Goal: Task Accomplishment & Management: Use online tool/utility

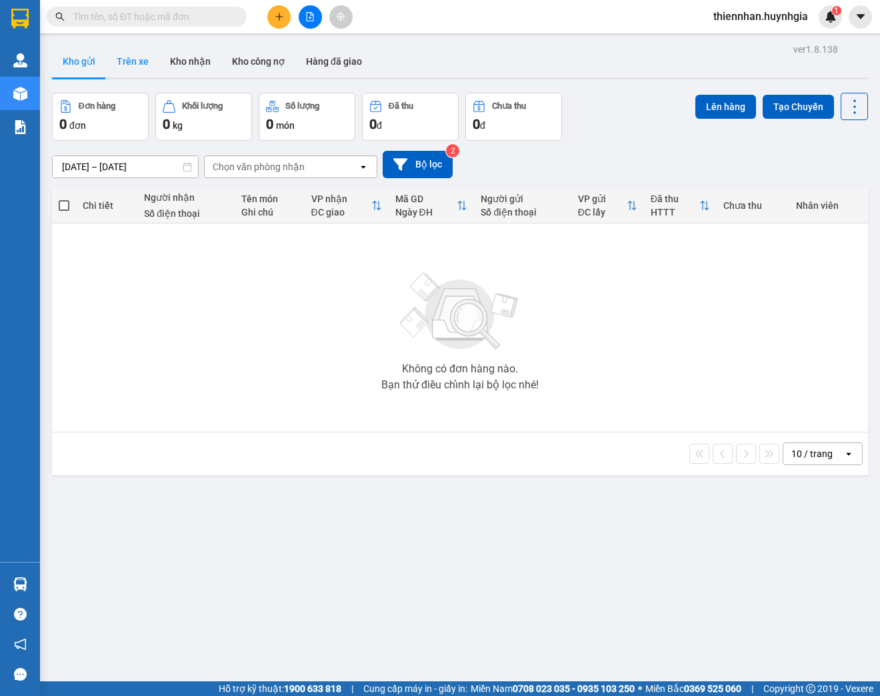
click at [146, 67] on button "Trên xe" at bounding box center [132, 61] width 53 height 32
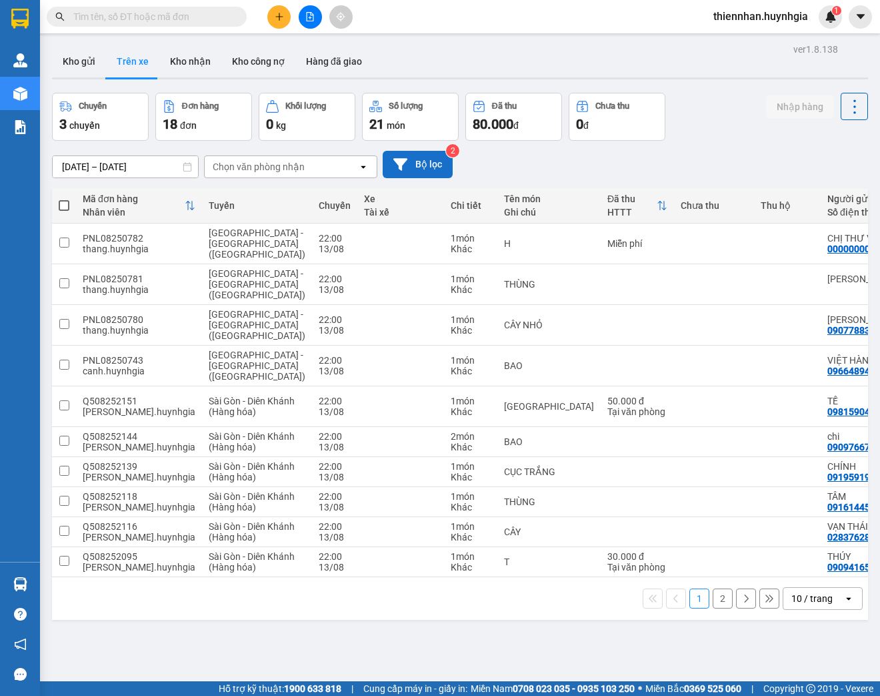
click at [397, 167] on icon at bounding box center [400, 164] width 14 height 14
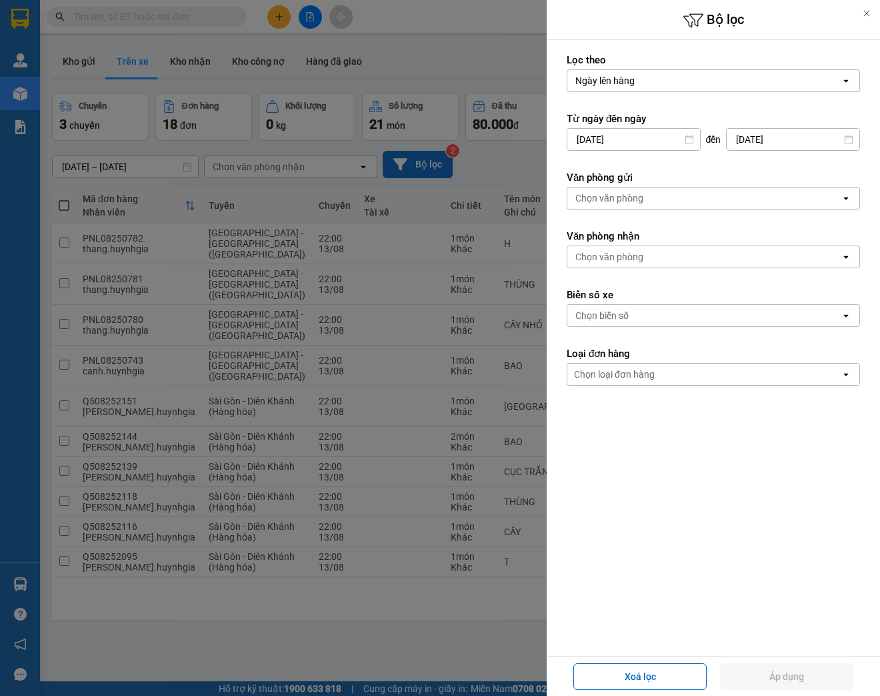
click at [664, 137] on input "12/08/2025" at bounding box center [633, 139] width 133 height 21
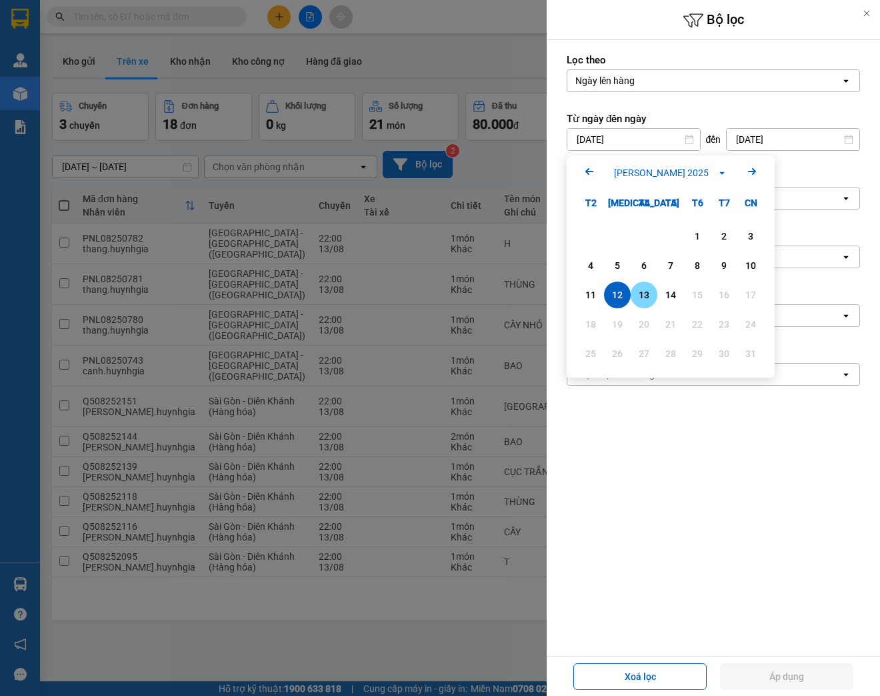
click at [642, 292] on div "13" at bounding box center [644, 295] width 19 height 16
type input "13/08/2025"
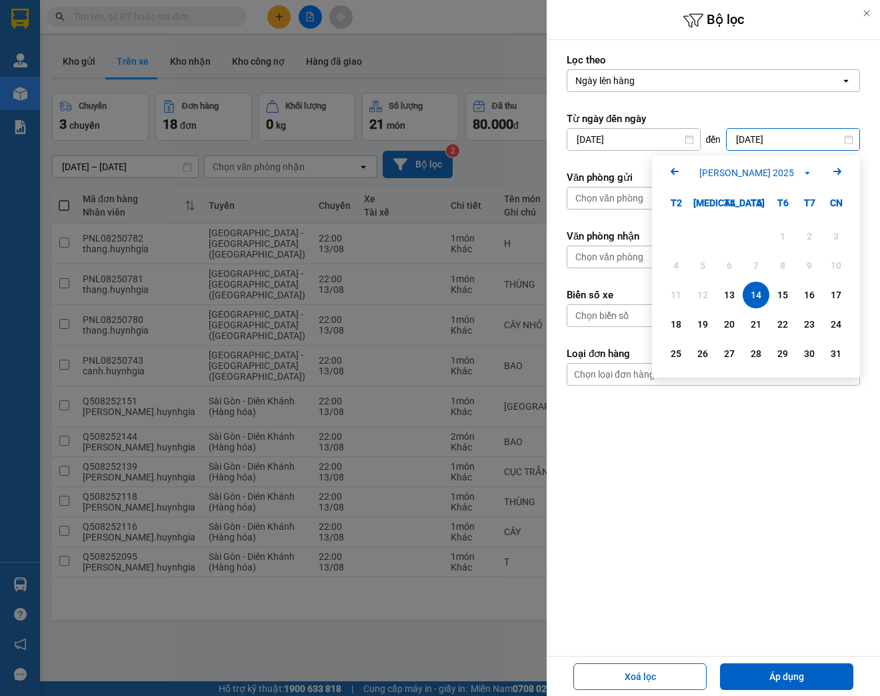
click at [752, 139] on input "14/08/2025" at bounding box center [793, 139] width 133 height 21
click at [754, 300] on div "14" at bounding box center [756, 295] width 19 height 16
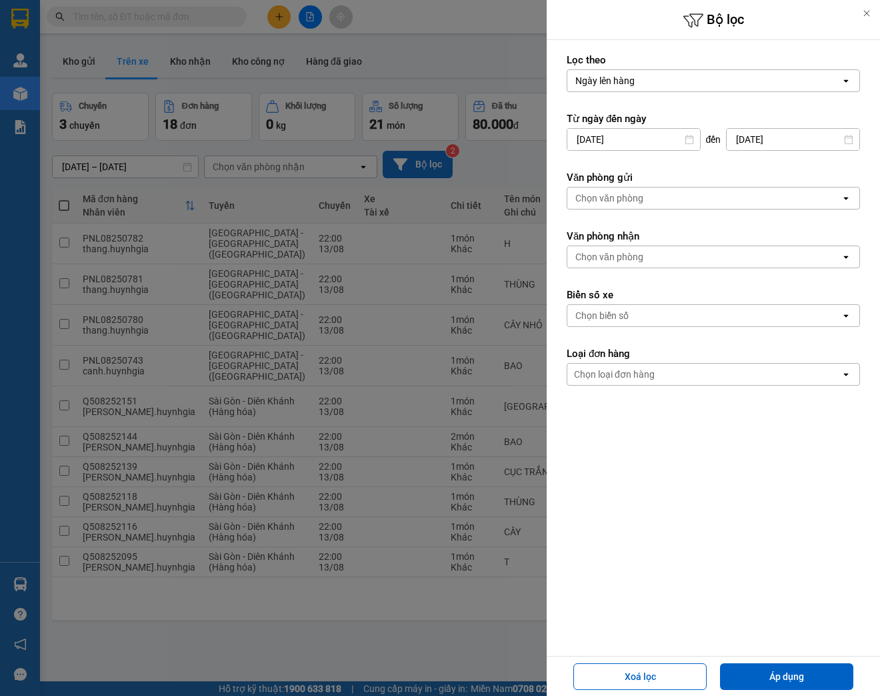
click at [668, 199] on div "Chọn văn phòng" at bounding box center [703, 197] width 273 height 21
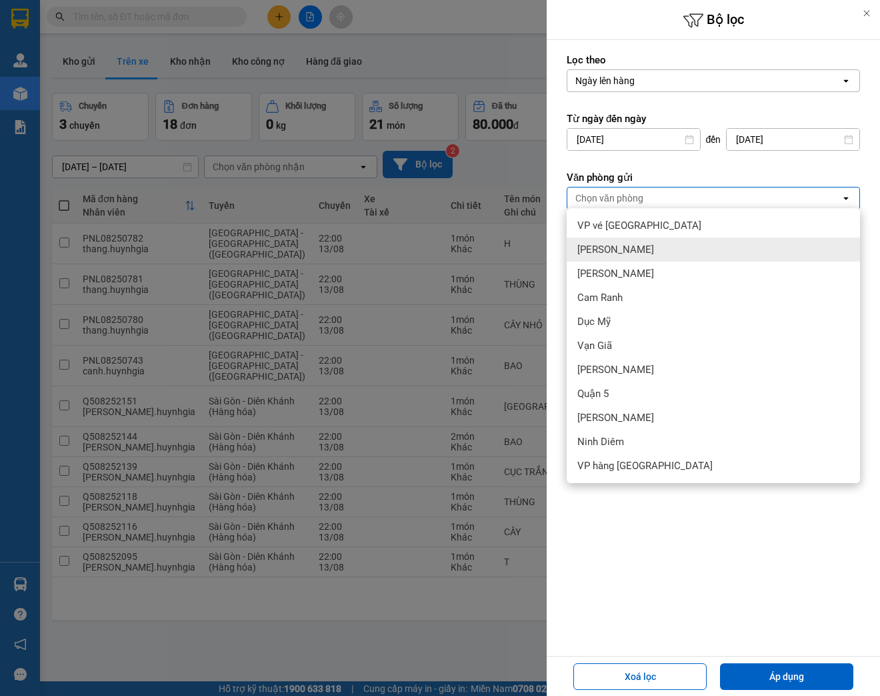
click at [656, 253] on div "Phạm Ngũ Lão" at bounding box center [713, 249] width 293 height 24
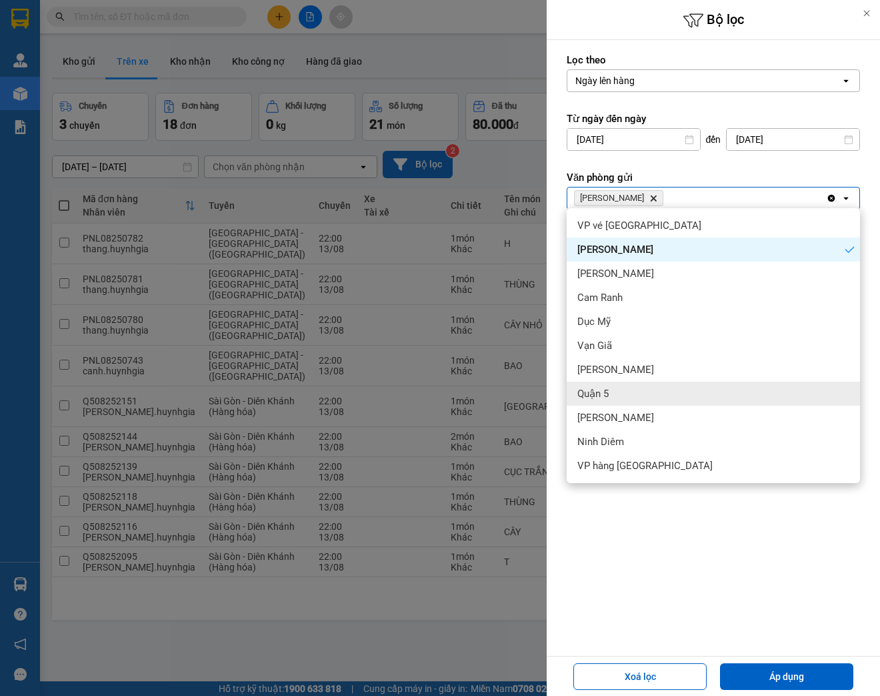
click at [672, 386] on div "Quận 5" at bounding box center [713, 393] width 293 height 24
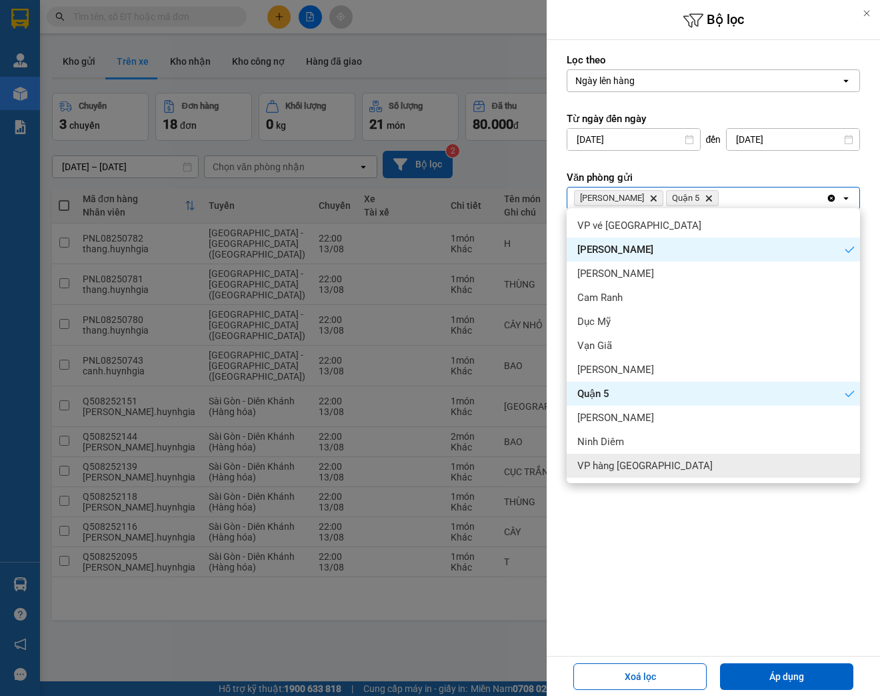
click at [711, 509] on div "Lọc theo Ngày lên hàng open Từ ngày đến ngày 13/08/2025 Press the down arrow ke…" at bounding box center [713, 279] width 333 height 479
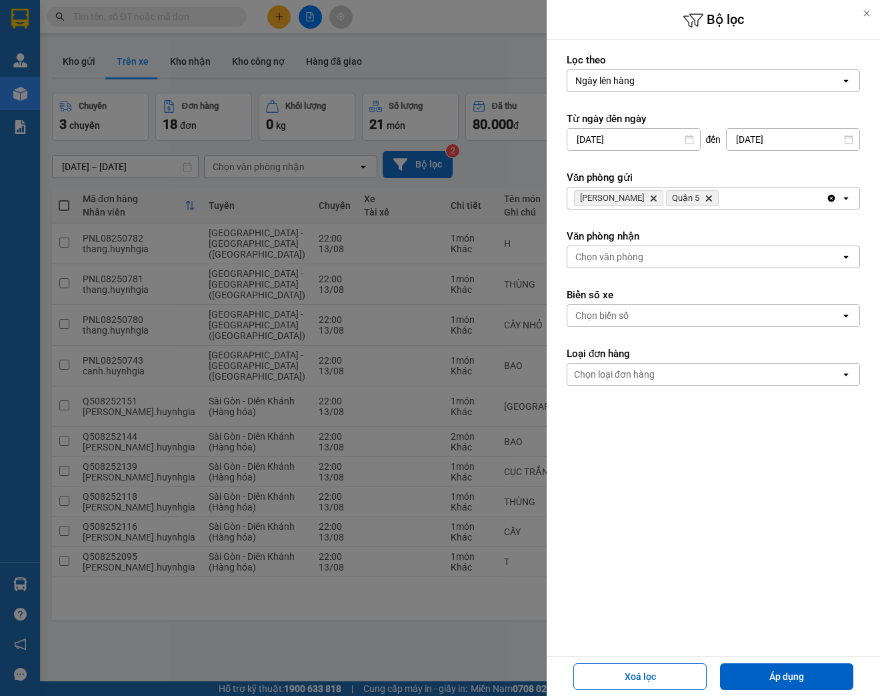
click at [666, 259] on div "Chọn văn phòng" at bounding box center [703, 256] width 273 height 21
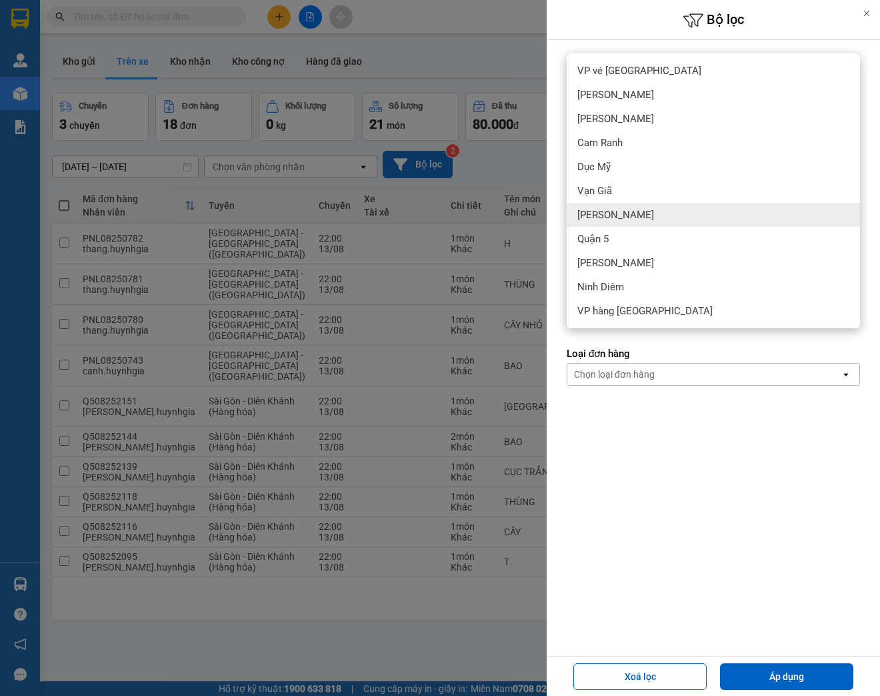
click at [666, 217] on div "Diên Khánh" at bounding box center [713, 215] width 293 height 24
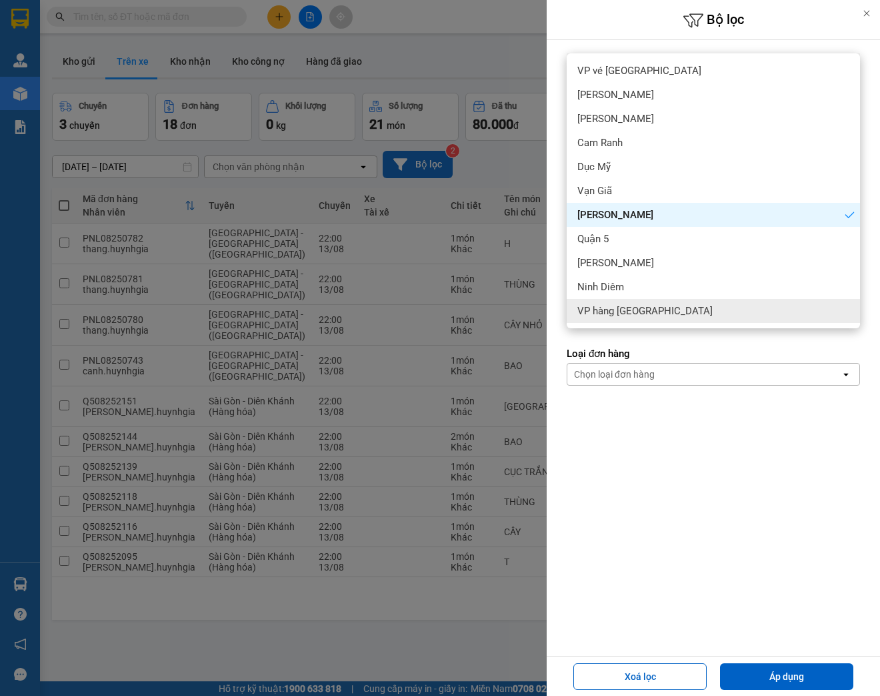
drag, startPoint x: 720, startPoint y: 395, endPoint x: 734, endPoint y: 415, distance: 23.5
click at [720, 396] on form "Lọc theo Ngày lên hàng open Từ ngày đến ngày 13/08/2025 Press the down arrow ke…" at bounding box center [713, 279] width 293 height 452
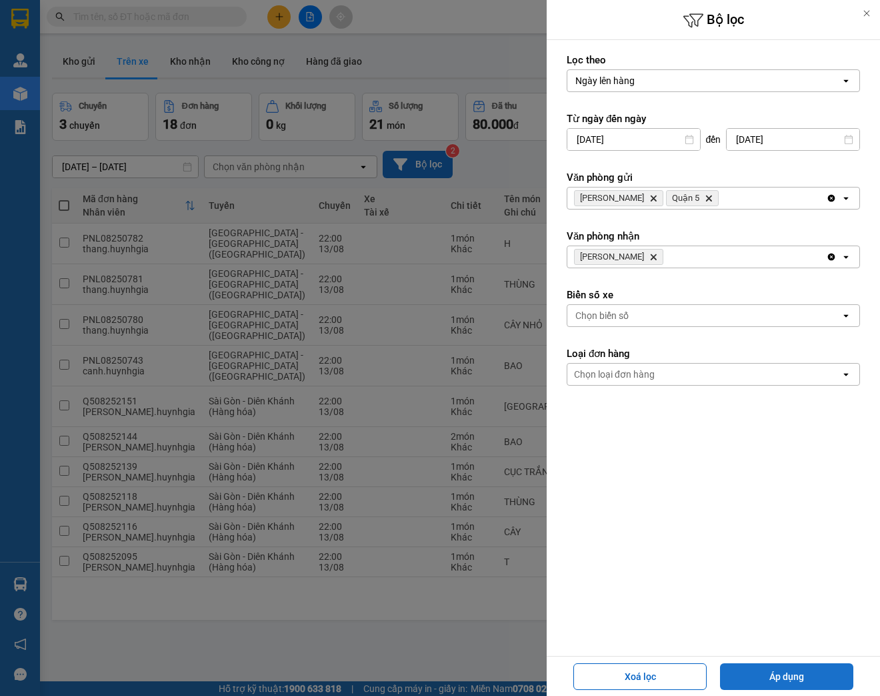
click at [817, 677] on button "Áp dụng" at bounding box center [786, 676] width 133 height 27
type input "13/08/2025 – 14/08/2025"
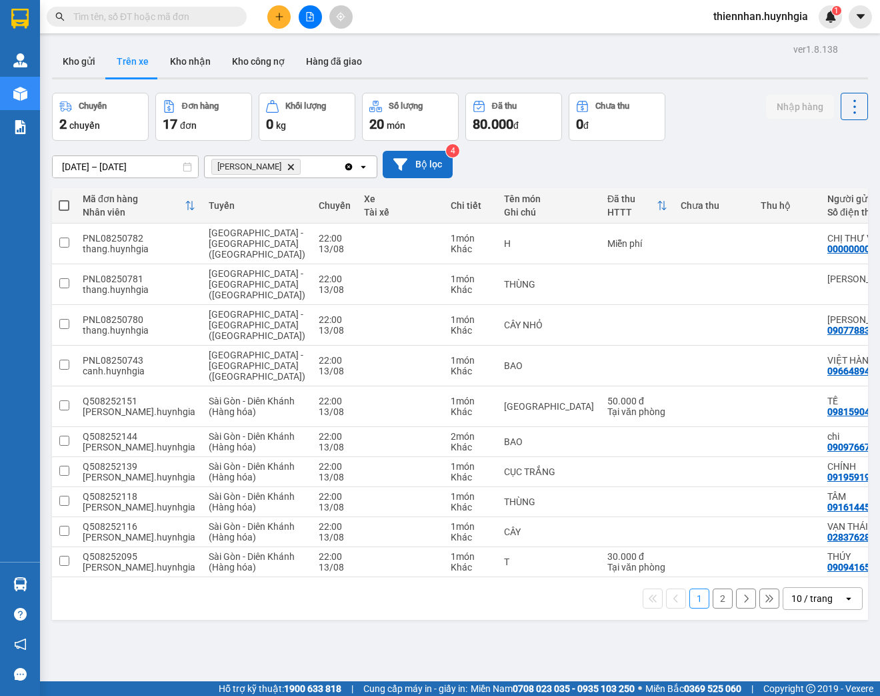
click at [831, 609] on div "10 / trang" at bounding box center [814, 597] width 60 height 21
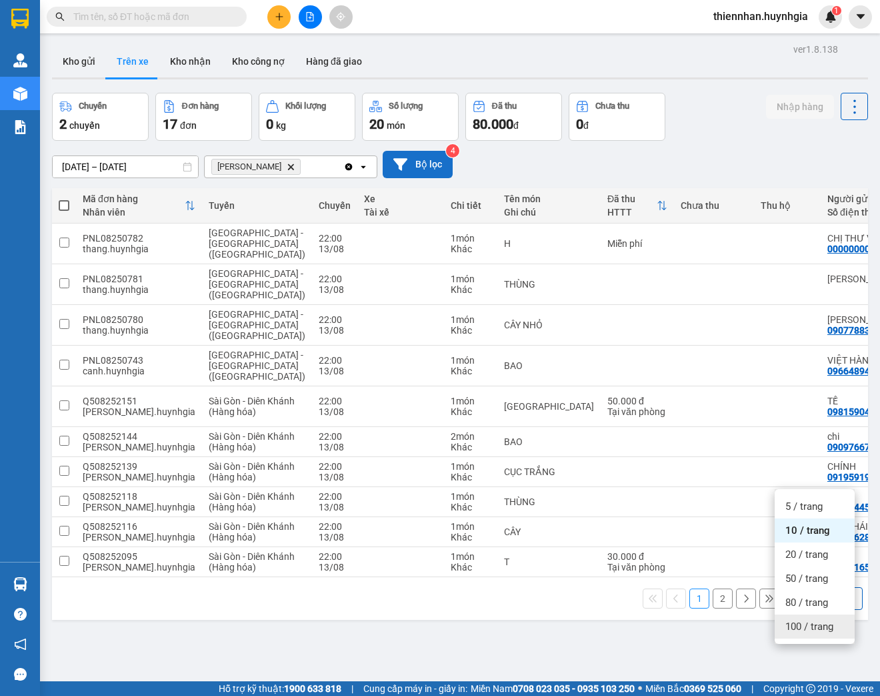
click at [816, 630] on span "100 / trang" at bounding box center [810, 626] width 48 height 13
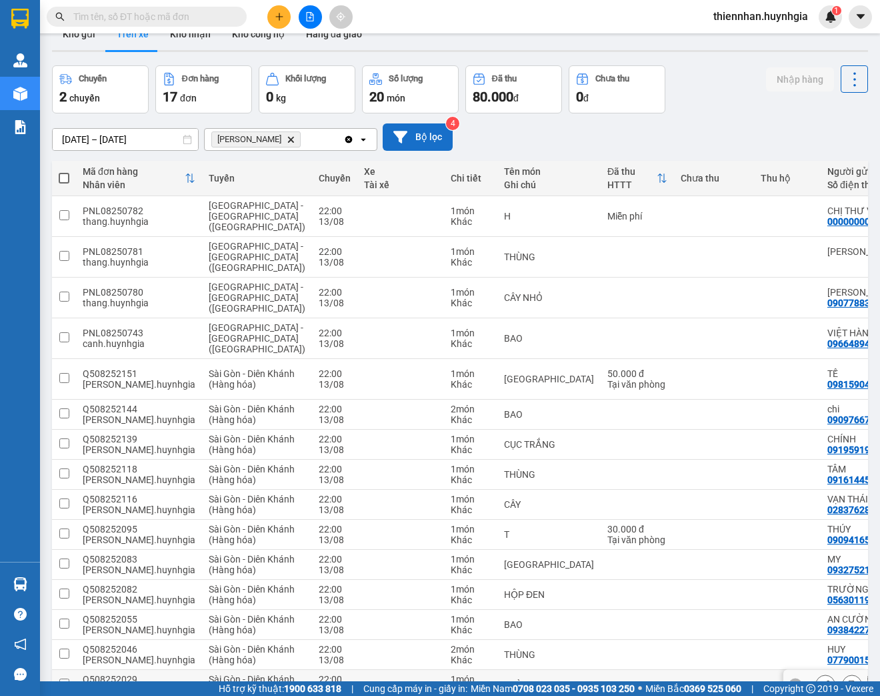
scroll to position [24, 0]
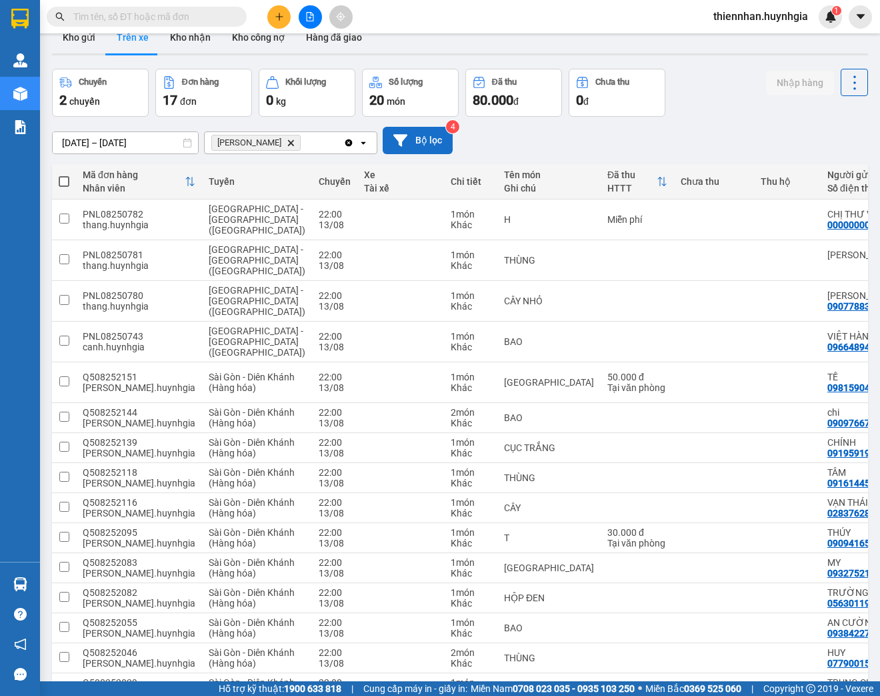
click at [53, 187] on th at bounding box center [64, 181] width 24 height 35
click at [67, 181] on span at bounding box center [64, 181] width 11 height 11
click at [64, 175] on input "checkbox" at bounding box center [64, 175] width 0 height 0
checkbox input "true"
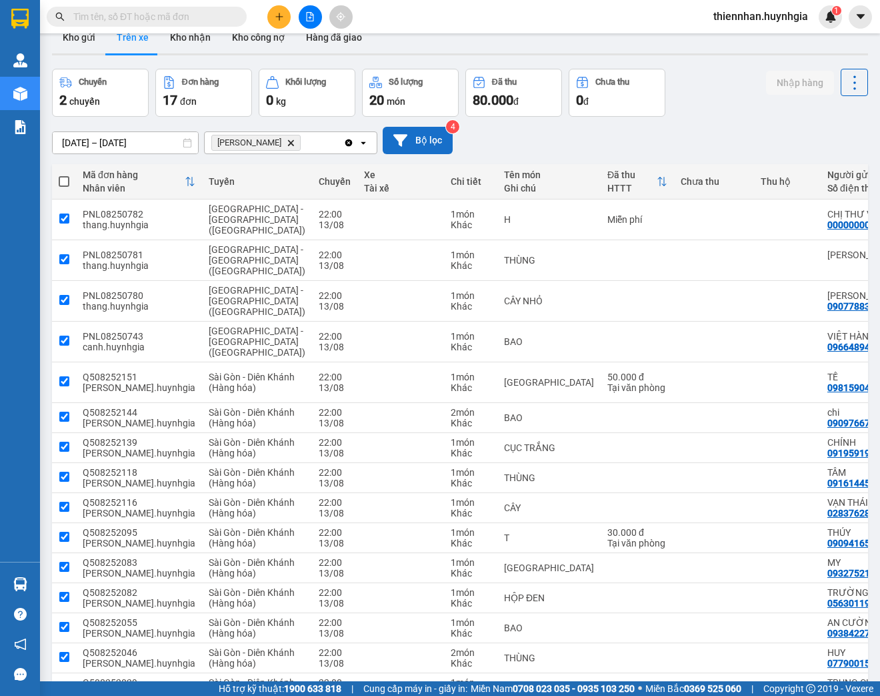
checkbox input "true"
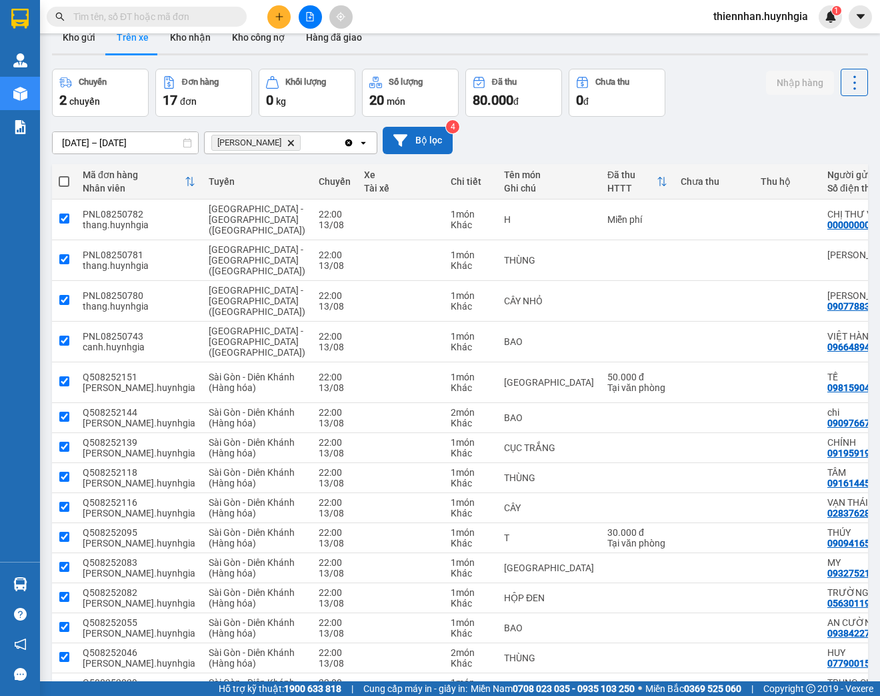
checkbox input "true"
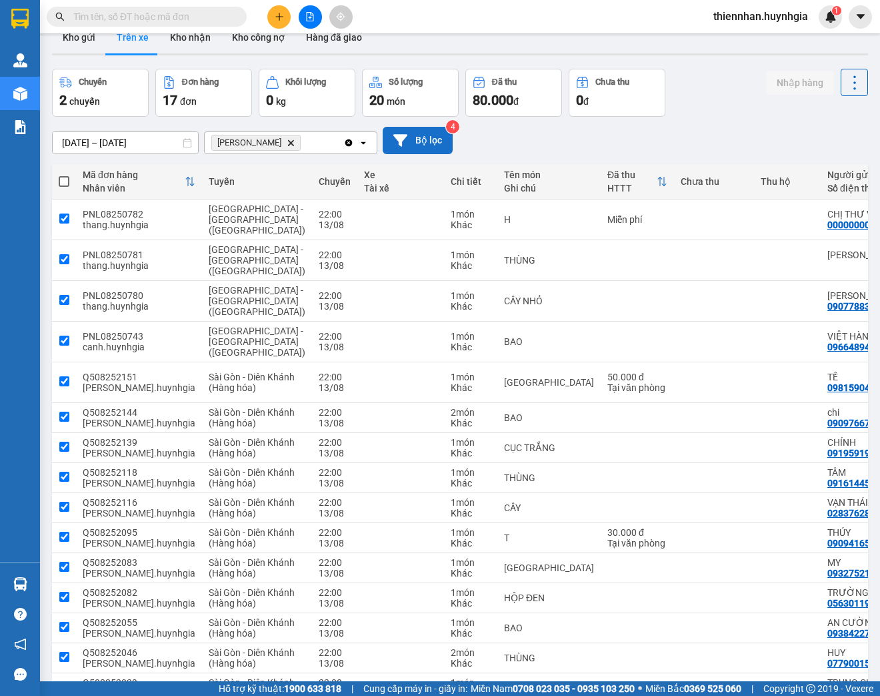
checkbox input "true"
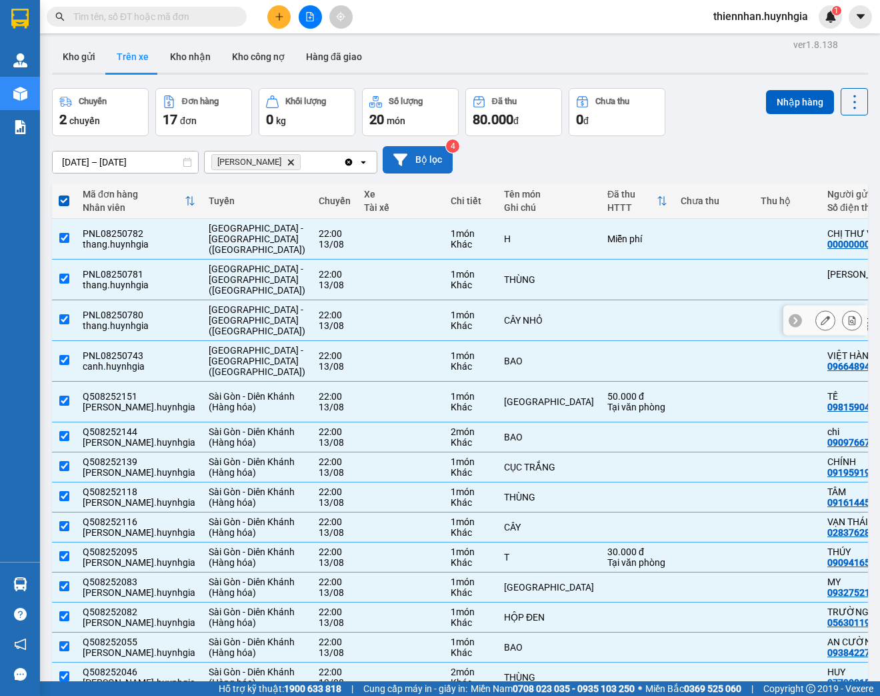
scroll to position [0, 0]
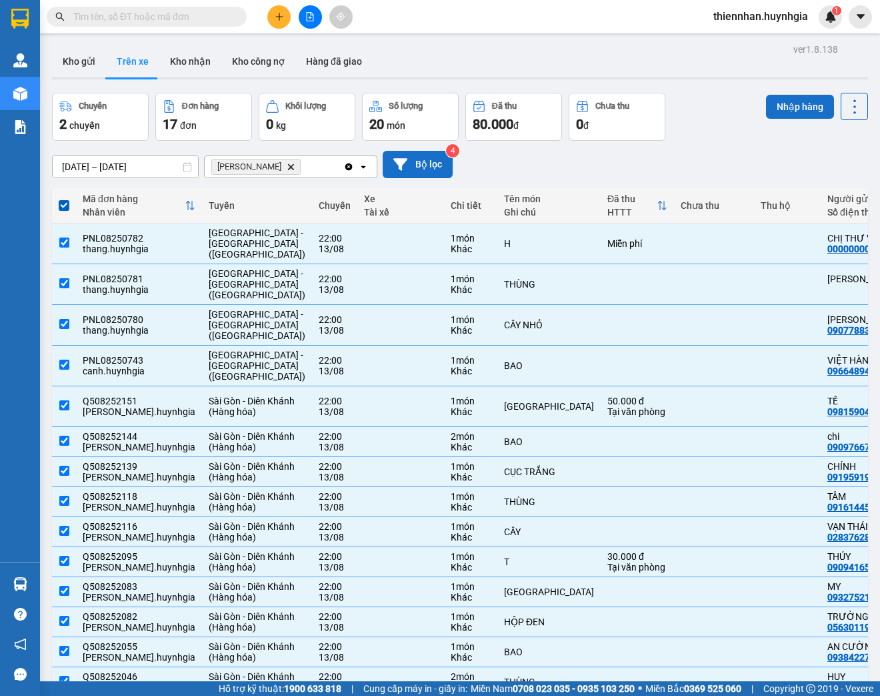
click at [802, 104] on button "Nhập hàng" at bounding box center [800, 107] width 68 height 24
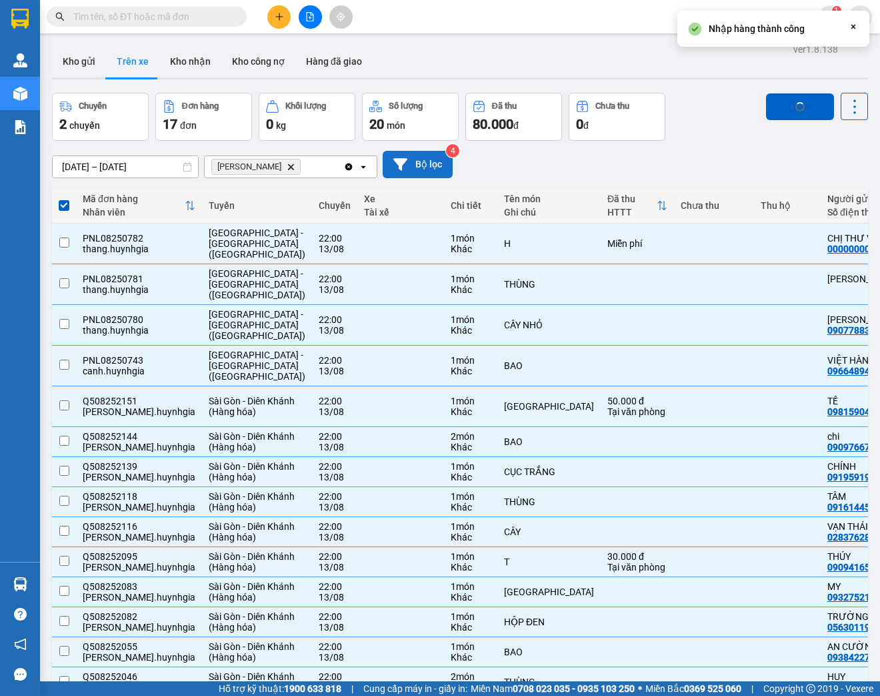
checkbox input "false"
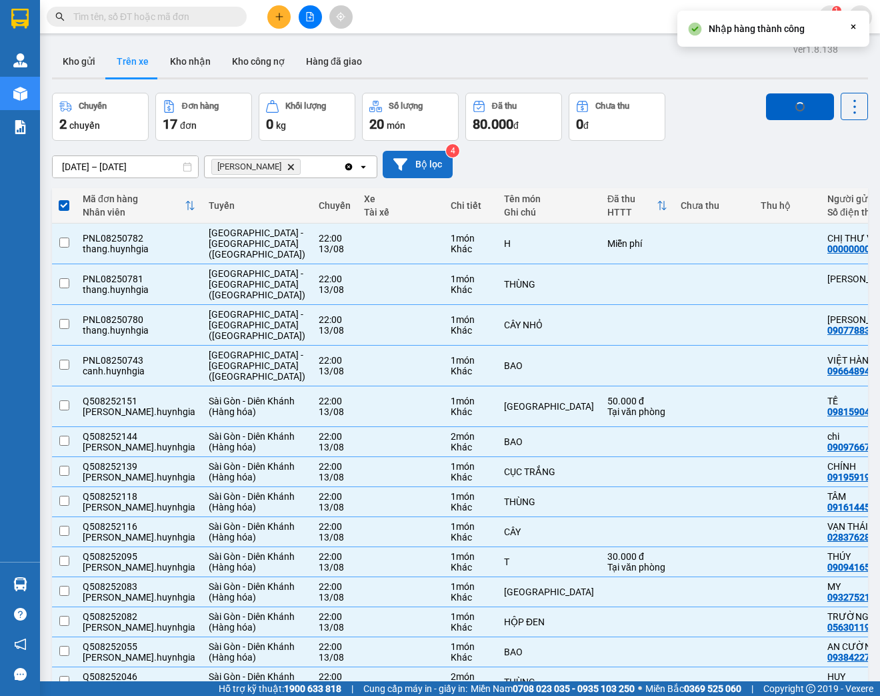
checkbox input "false"
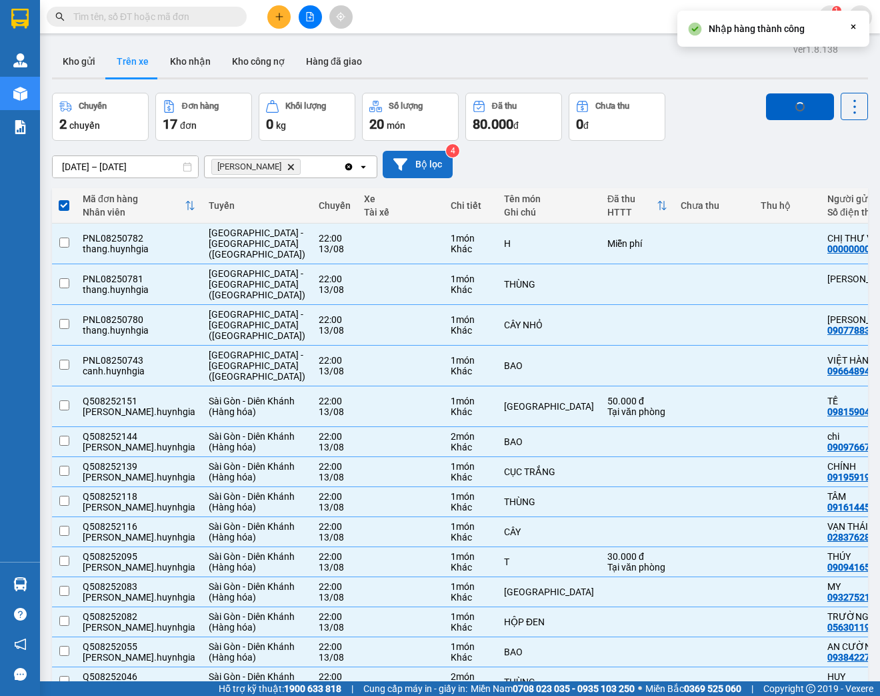
checkbox input "false"
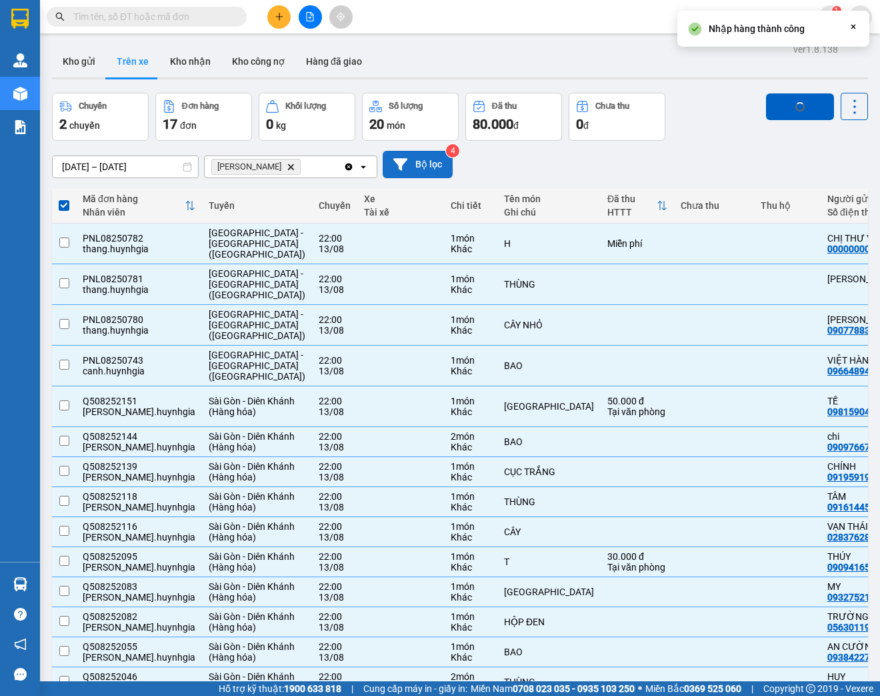
checkbox input "false"
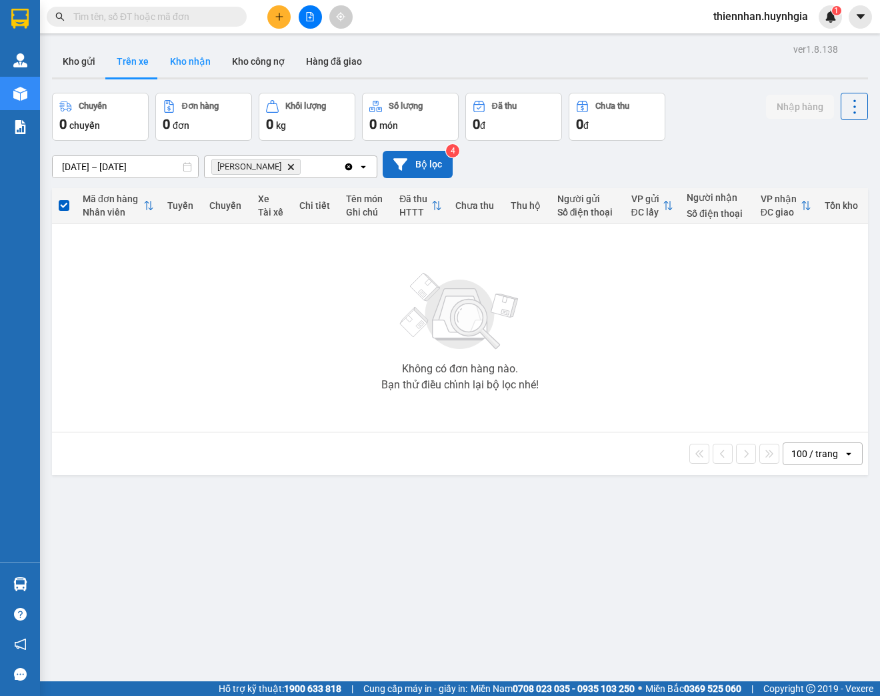
click at [192, 61] on button "Kho nhận" at bounding box center [190, 61] width 62 height 32
type input "12/08/2025 – 14/08/2025"
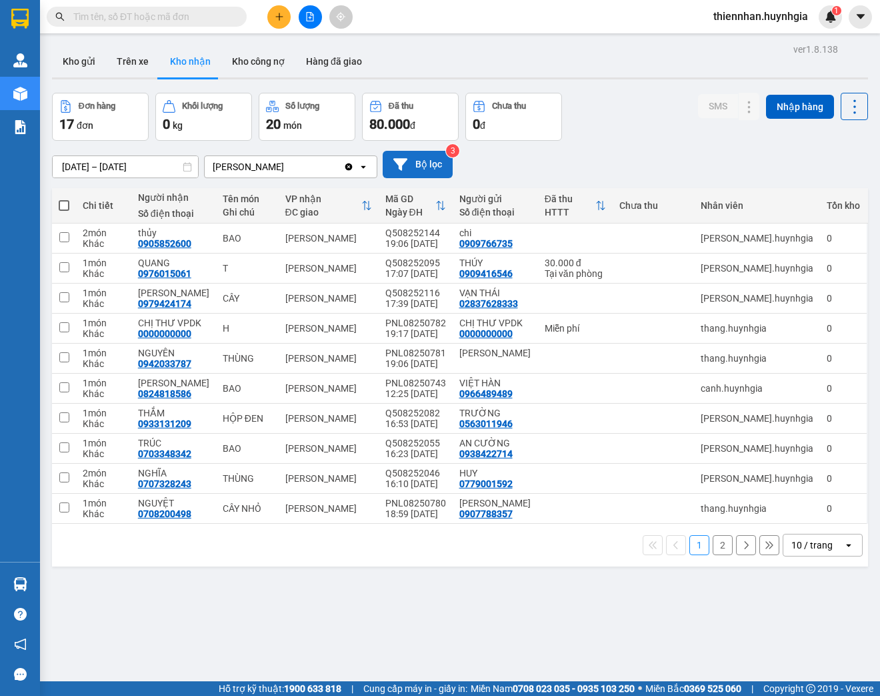
click at [426, 165] on button "Bộ lọc" at bounding box center [418, 164] width 70 height 27
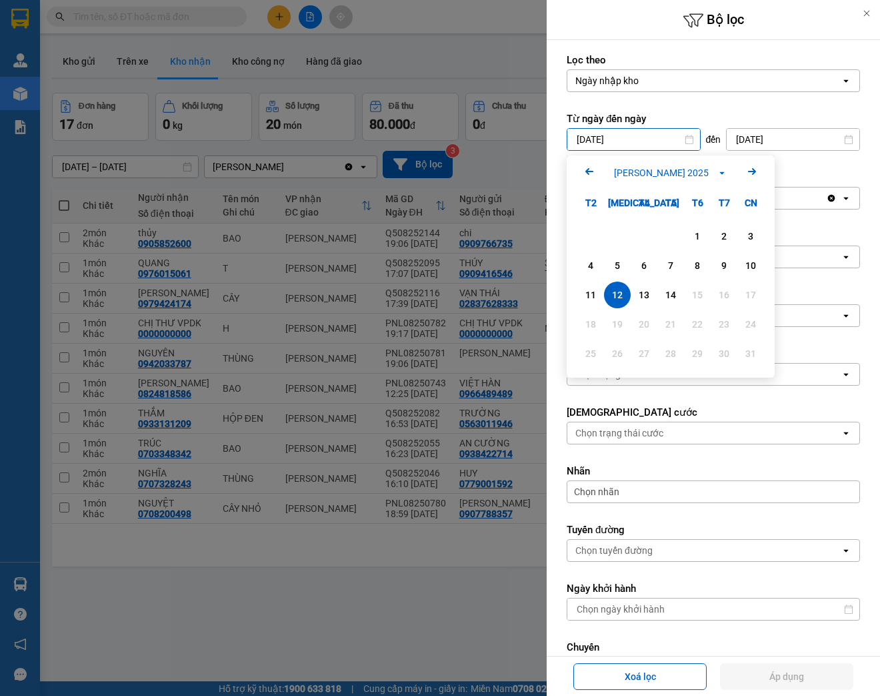
click at [654, 138] on input "12/08/2025" at bounding box center [633, 139] width 133 height 21
click at [666, 288] on div "14" at bounding box center [671, 295] width 19 height 16
type input "14/08/2025"
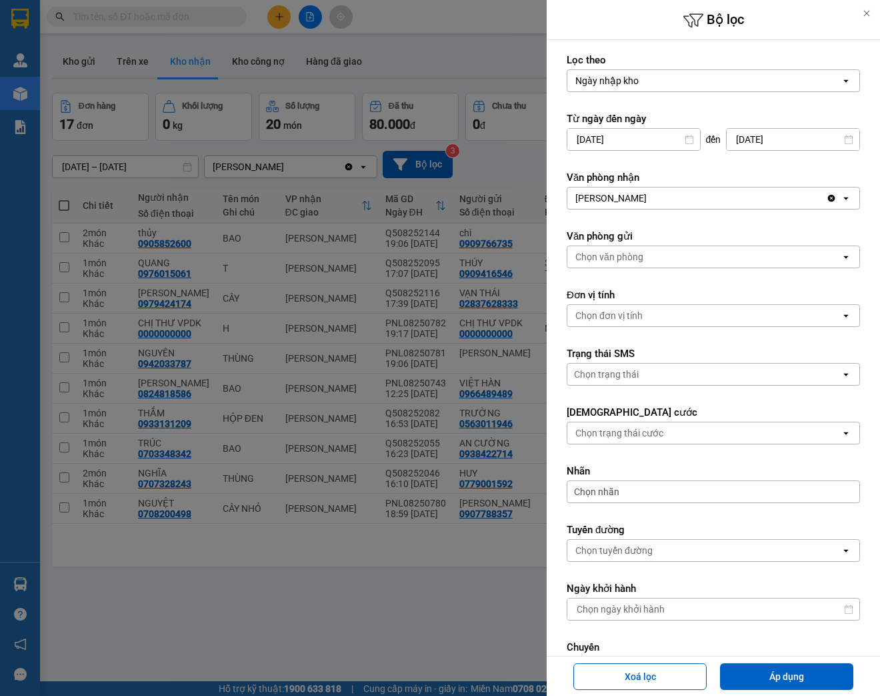
click at [716, 257] on div "Chọn văn phòng" at bounding box center [703, 256] width 273 height 21
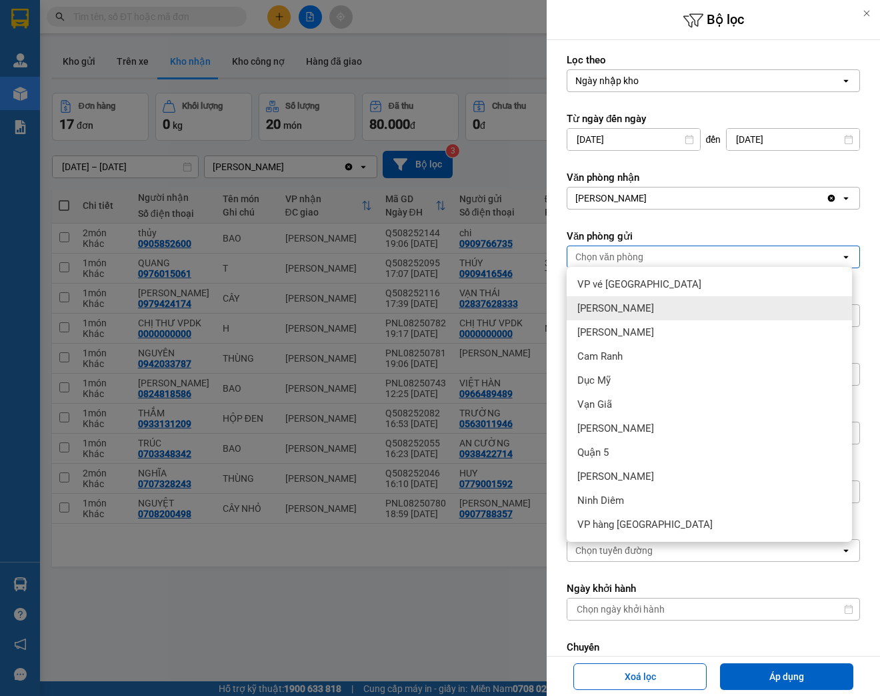
click at [715, 296] on div "Phạm Ngũ Lão" at bounding box center [709, 308] width 285 height 24
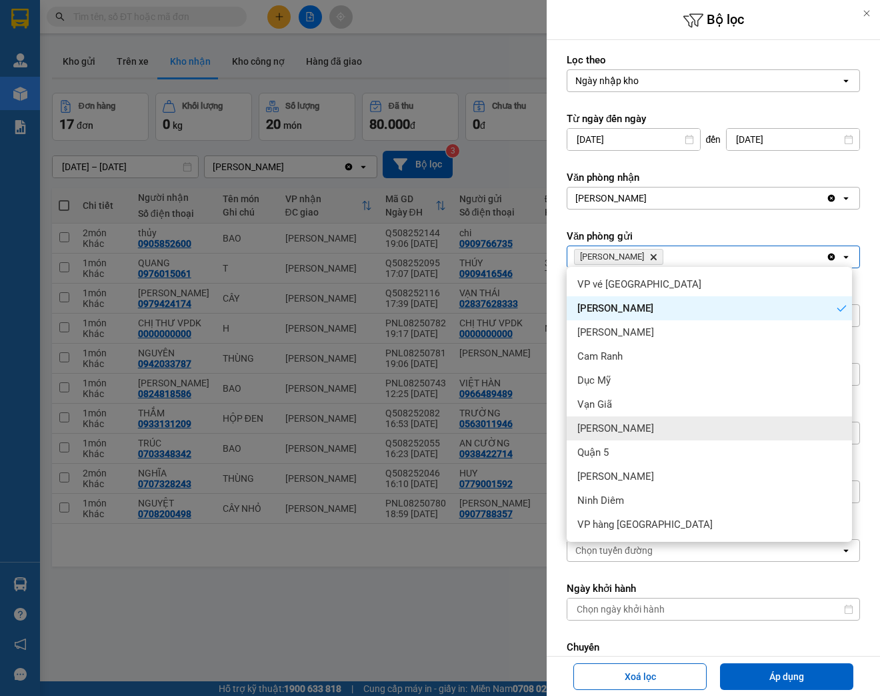
click at [716, 419] on div "Diên Khánh" at bounding box center [709, 428] width 285 height 24
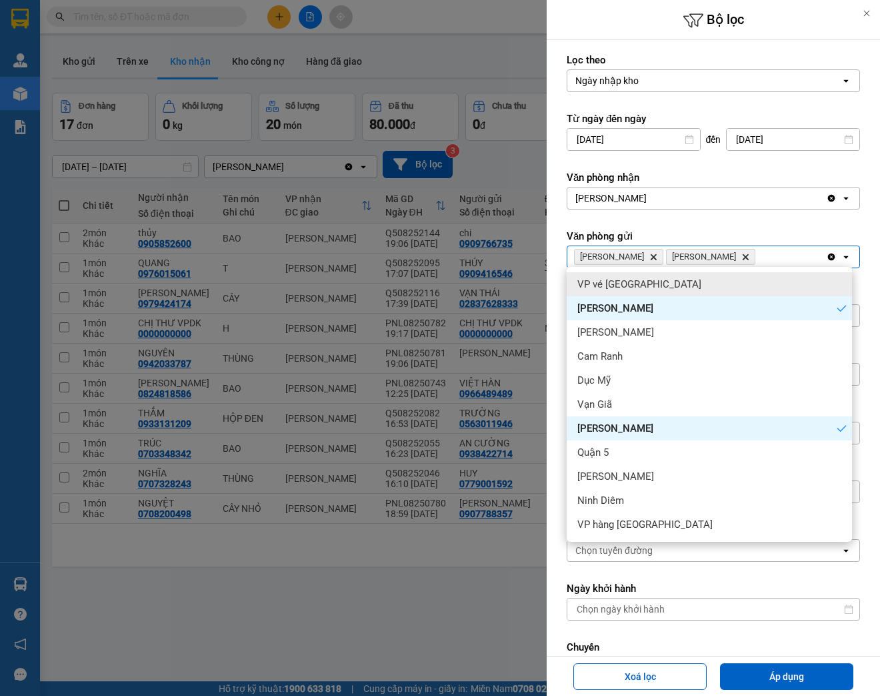
click at [742, 258] on icon "Delete" at bounding box center [746, 257] width 8 height 8
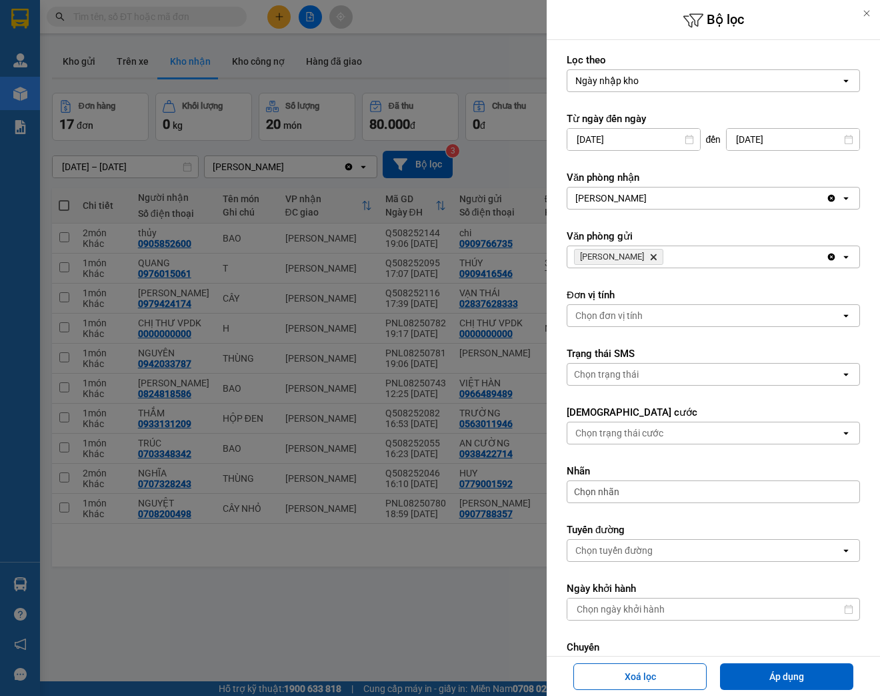
click at [718, 254] on div "Phạm Ngũ Lão Delete" at bounding box center [696, 256] width 259 height 21
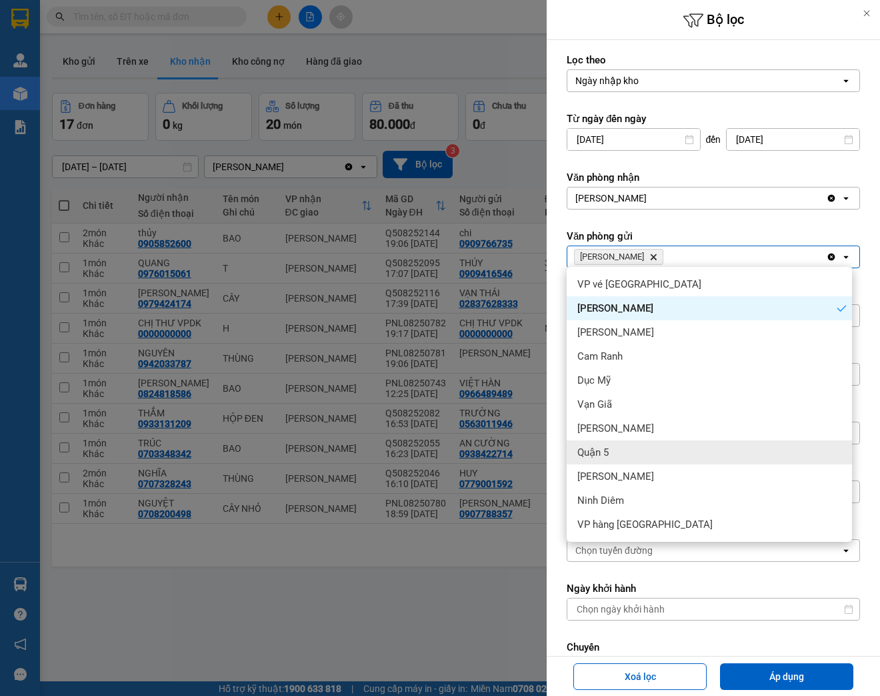
click at [683, 445] on div "Quận 5" at bounding box center [709, 452] width 285 height 24
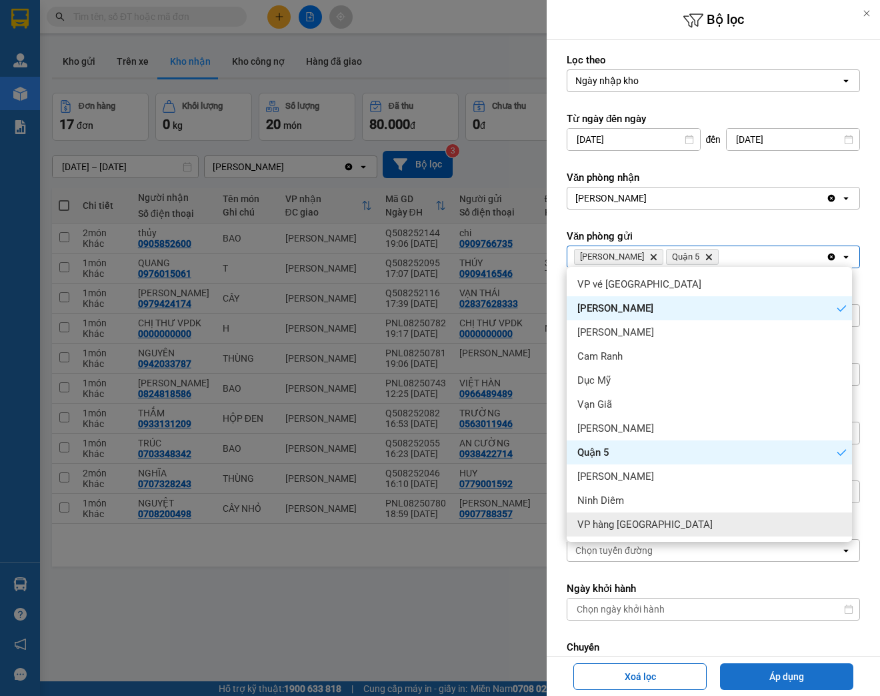
click at [801, 676] on button "Áp dụng" at bounding box center [786, 676] width 133 height 27
type input "14/08/2025 – 14/08/2025"
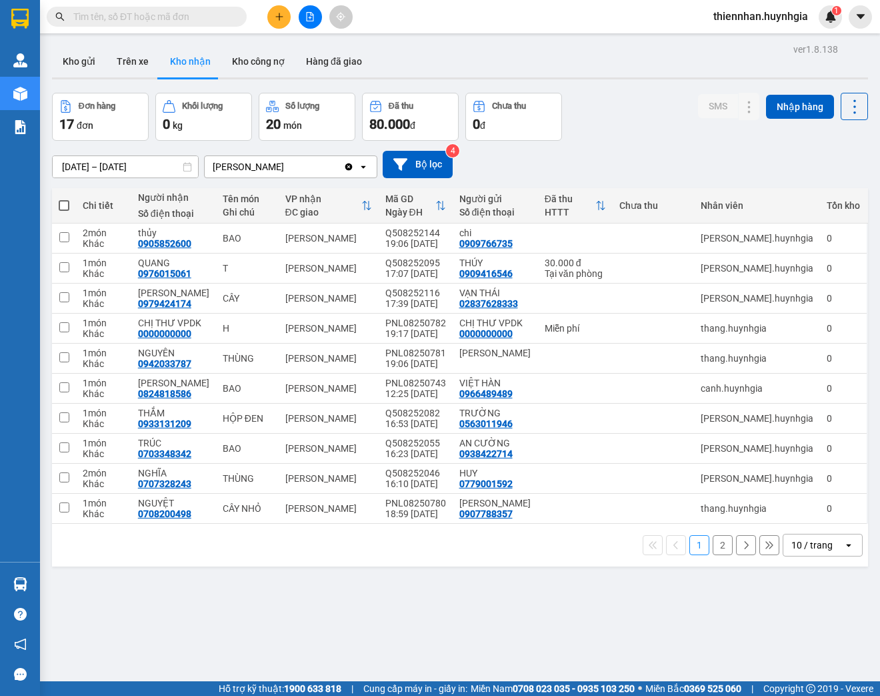
click at [844, 544] on icon "open" at bounding box center [849, 544] width 11 height 11
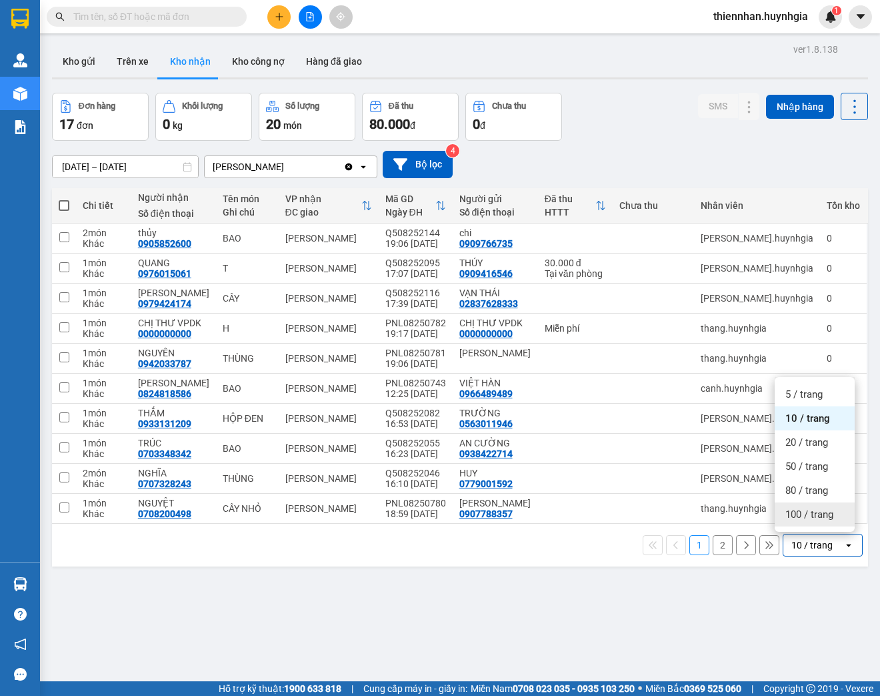
click at [824, 520] on span "100 / trang" at bounding box center [810, 513] width 48 height 13
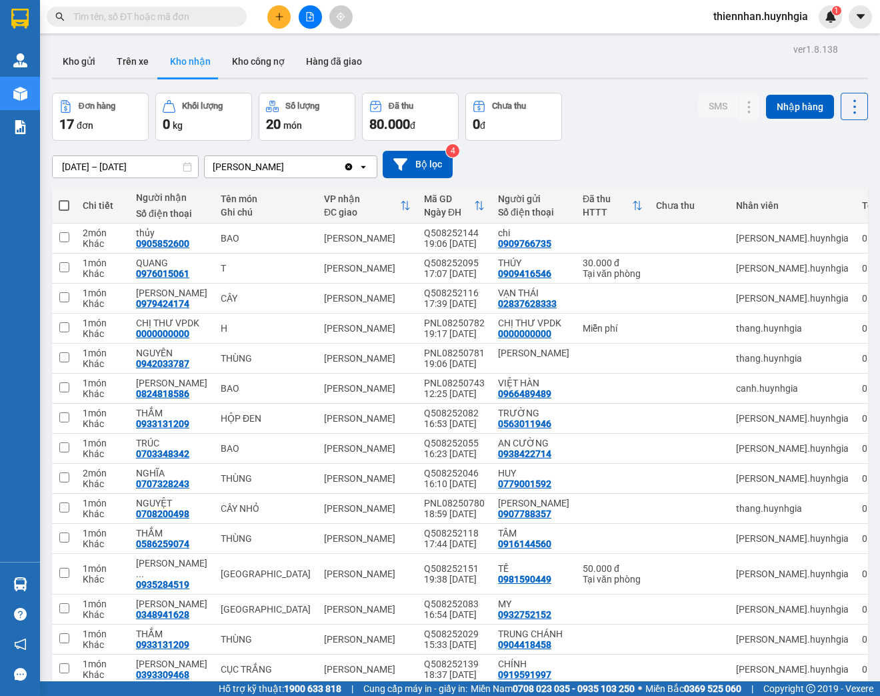
click at [63, 205] on span at bounding box center [64, 205] width 11 height 11
click at [64, 199] on input "checkbox" at bounding box center [64, 199] width 0 height 0
checkbox input "true"
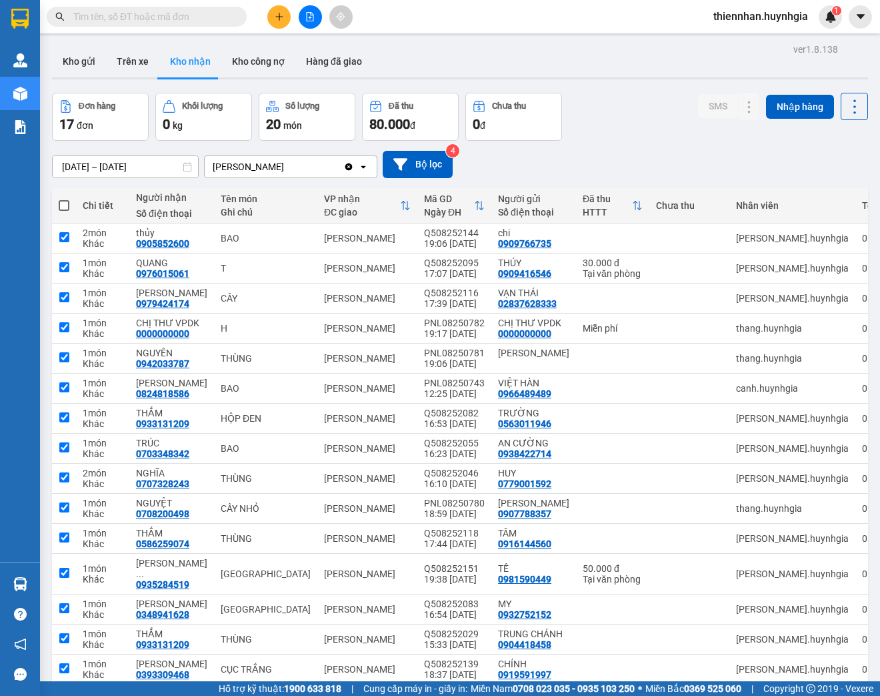
checkbox input "true"
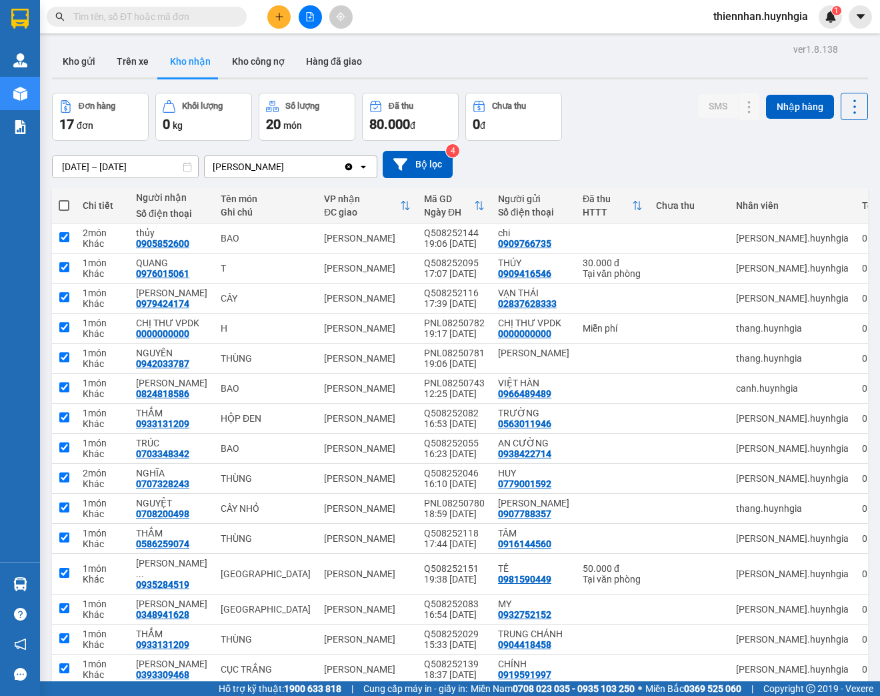
checkbox input "true"
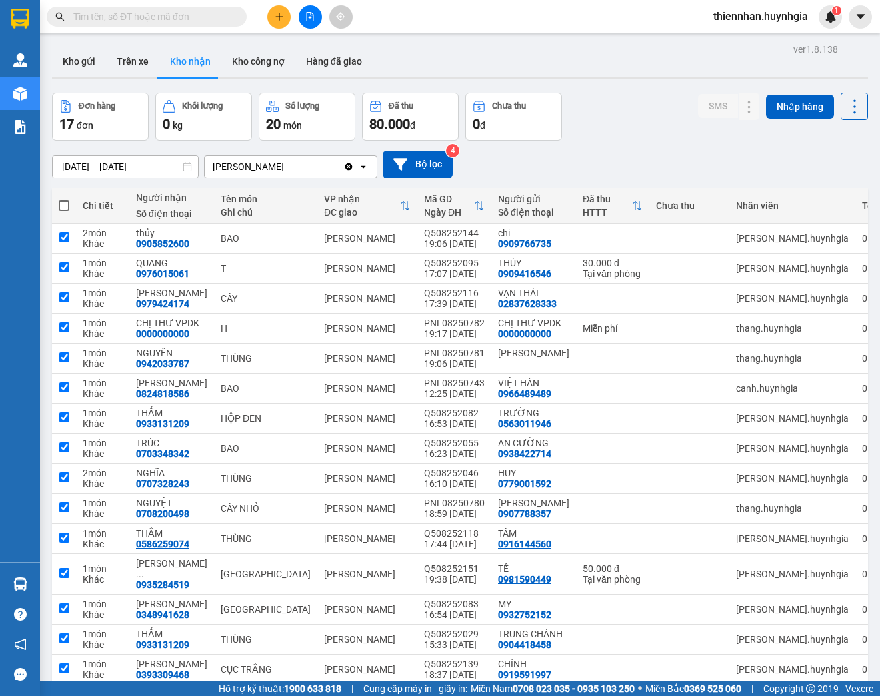
checkbox input "true"
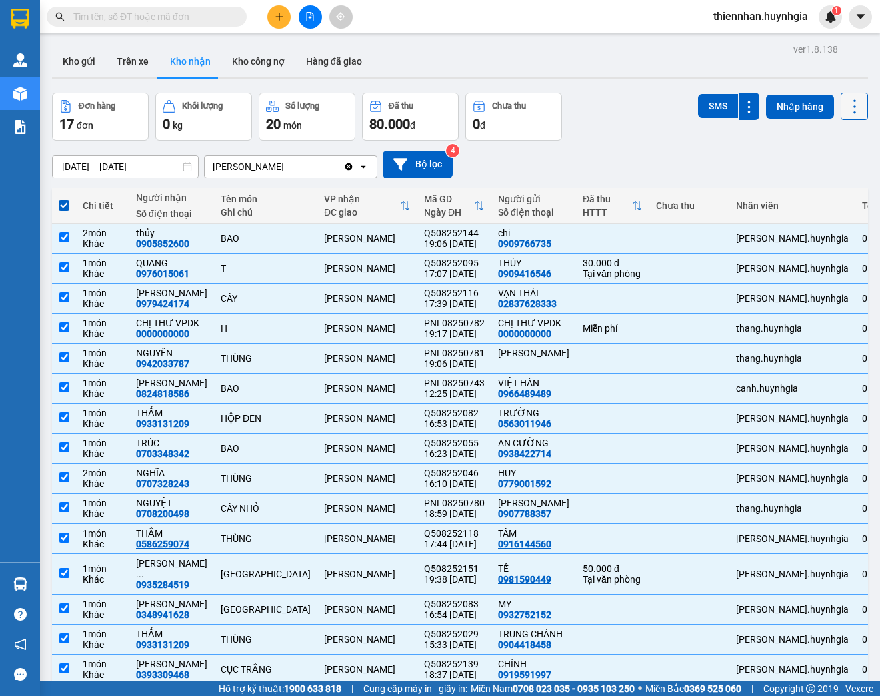
click at [846, 113] on icon at bounding box center [855, 106] width 19 height 19
click at [834, 145] on span "Xuất excel" at bounding box center [831, 141] width 43 height 13
click at [65, 203] on span at bounding box center [64, 205] width 11 height 11
click at [64, 199] on input "checkbox" at bounding box center [64, 199] width 0 height 0
checkbox input "false"
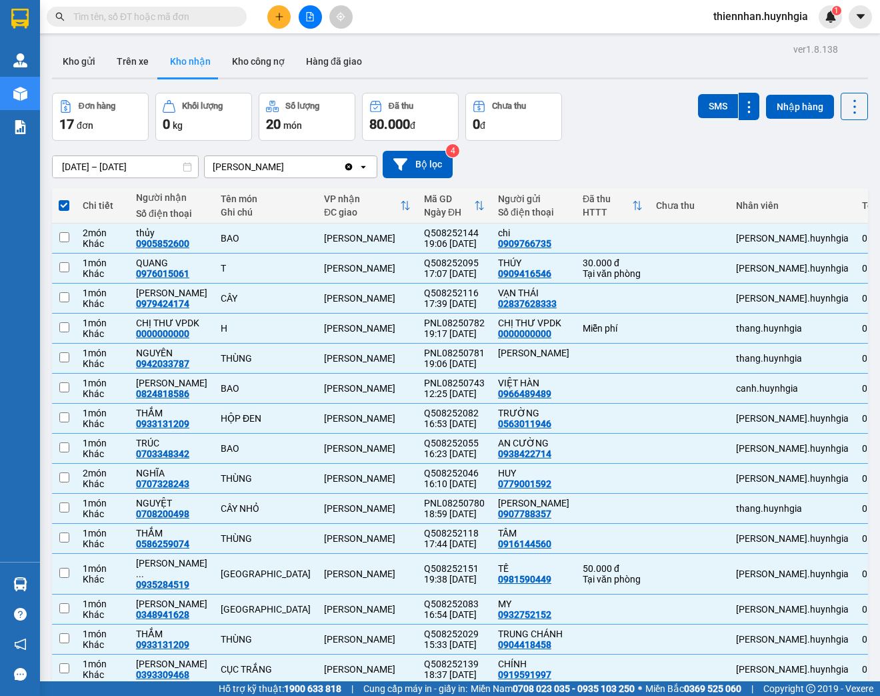
checkbox input "false"
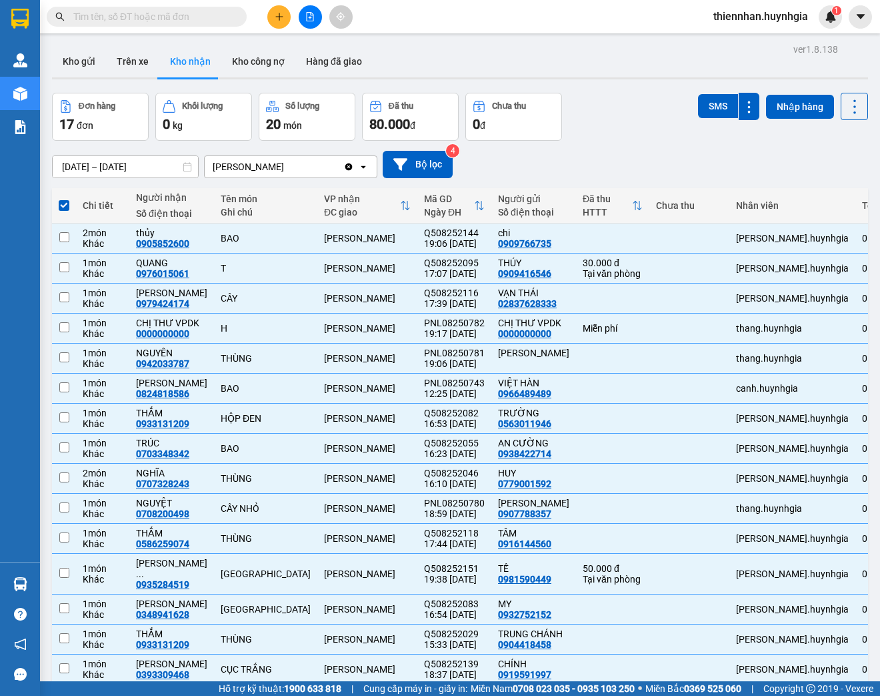
checkbox input "false"
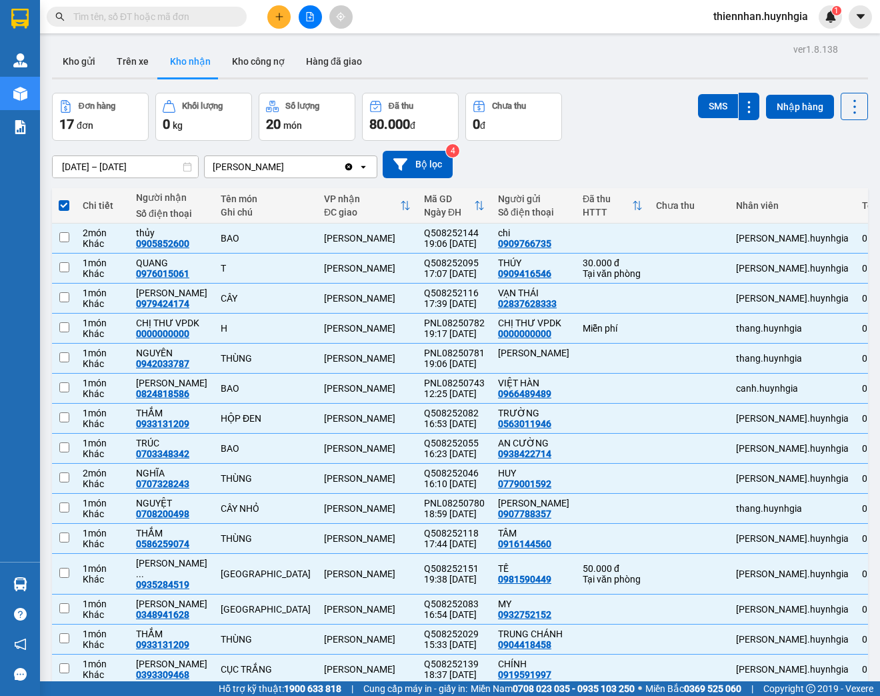
checkbox input "false"
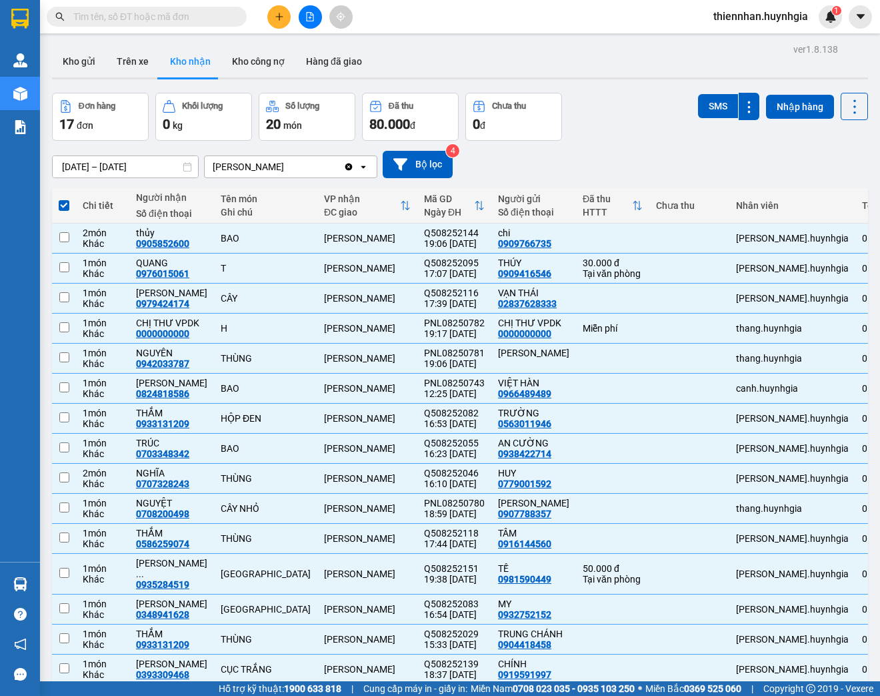
checkbox input "false"
